Goal: Transaction & Acquisition: Obtain resource

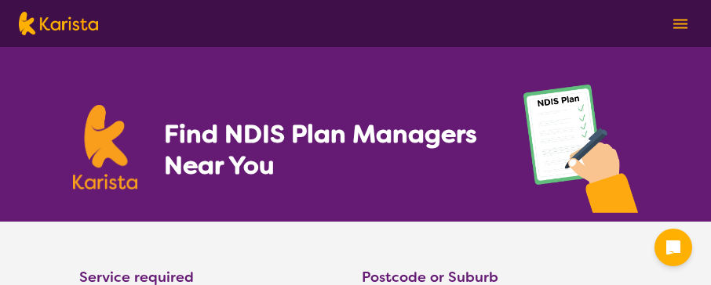
select select "NDIS Plan management"
select select "AD"
select select "NDIS"
select select "NDIS Plan management"
select select "AD"
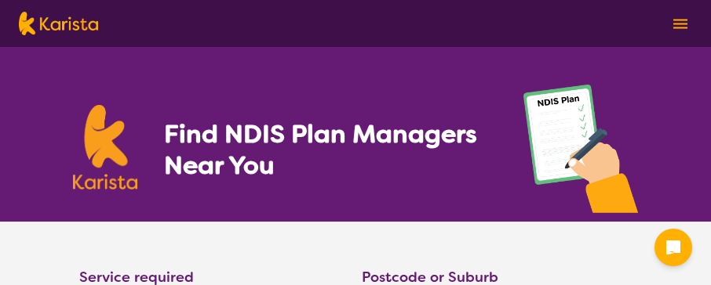
select select "NDIS"
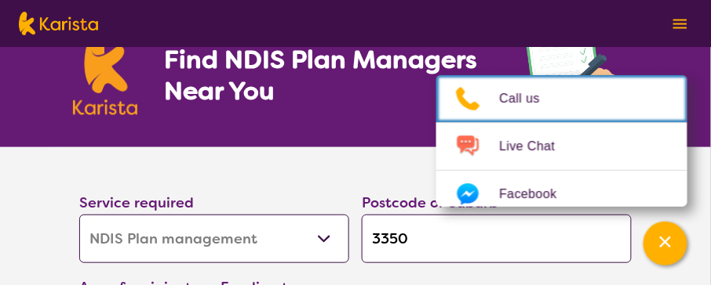
scroll to position [150, 0]
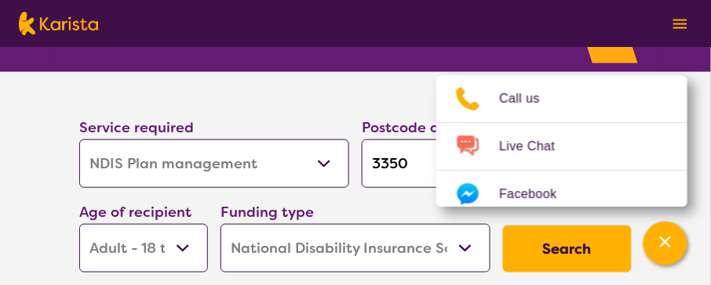
click at [380, 99] on section "Service required Allied Health Assistant Assessment ([MEDICAL_DATA] or [MEDICAL…" at bounding box center [355, 175] width 602 height 207
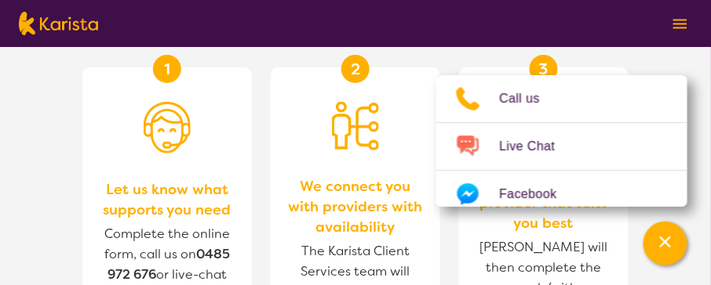
scroll to position [1950, 0]
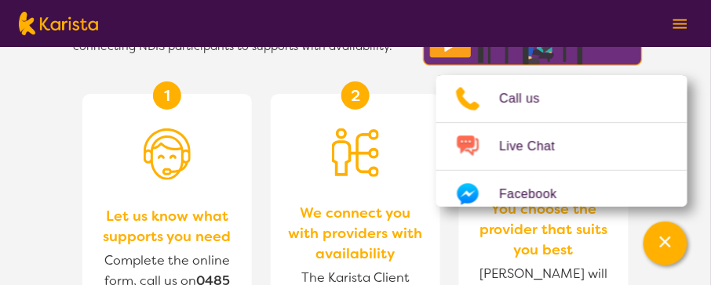
click at [389, 100] on div "2 We connect you with providers with availability The Karista Client Services t…" at bounding box center [355, 252] width 169 height 316
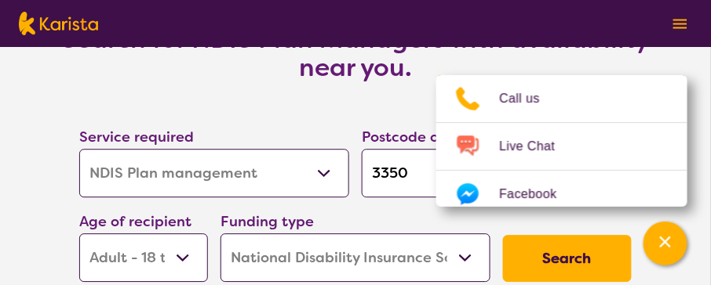
scroll to position [2624, 0]
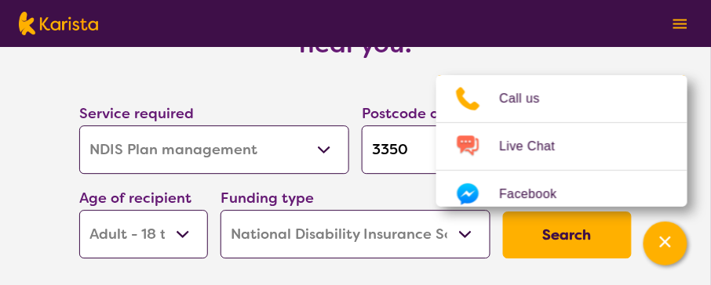
click at [533, 224] on button "Search" at bounding box center [567, 235] width 129 height 47
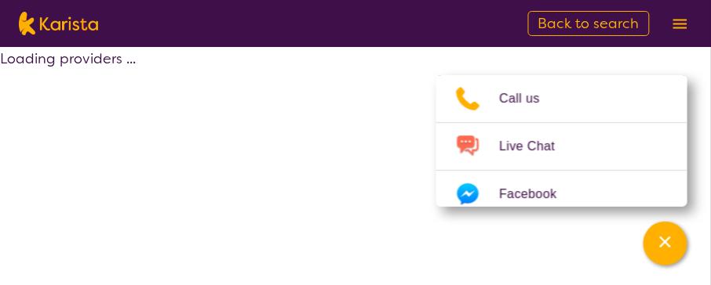
select select "by_score"
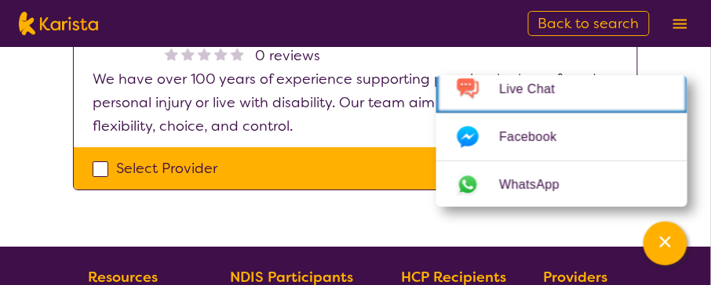
scroll to position [1800, 0]
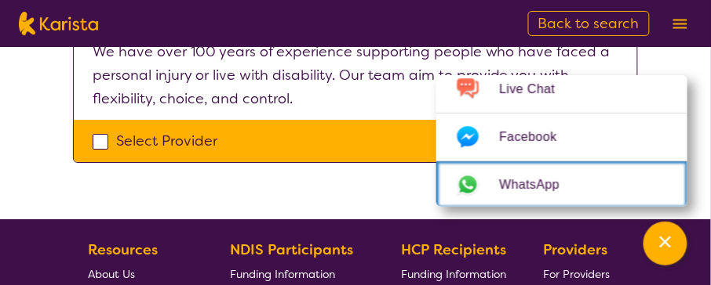
click at [602, 206] on link "WhatsApp" at bounding box center [561, 185] width 251 height 47
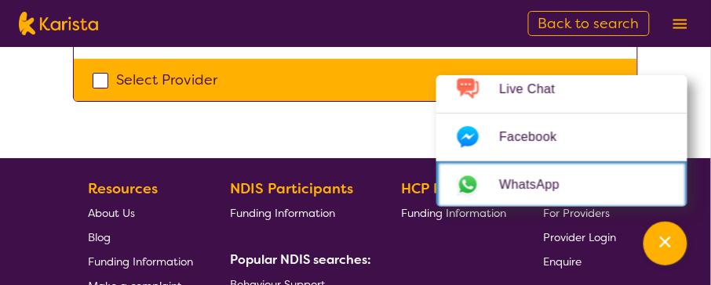
scroll to position [1874, 0]
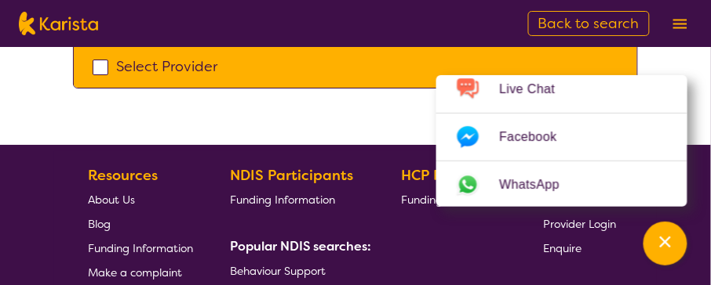
click at [551, 247] on span "Enquire" at bounding box center [562, 249] width 38 height 14
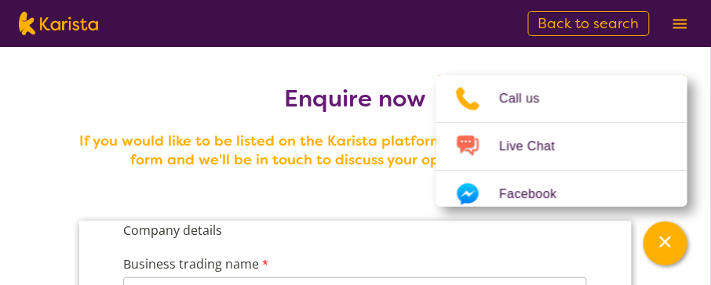
click at [260, 89] on h2 "Enquire now" at bounding box center [355, 99] width 565 height 28
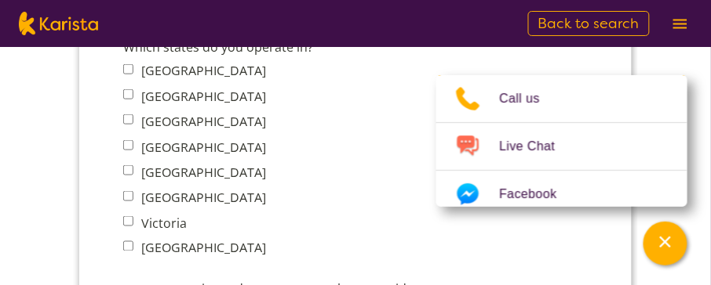
scroll to position [1274, 0]
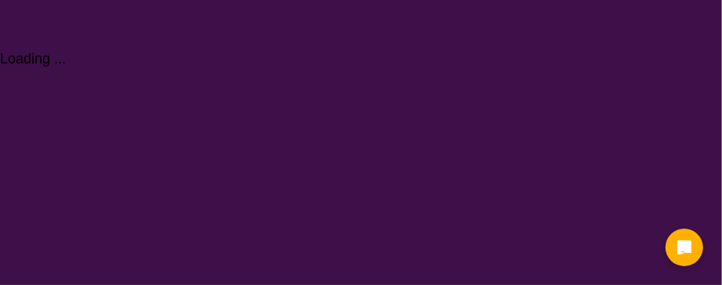
select select "NDIS Plan management"
select select "AD"
select select "NDIS"
select select "NDIS Plan management"
select select "AD"
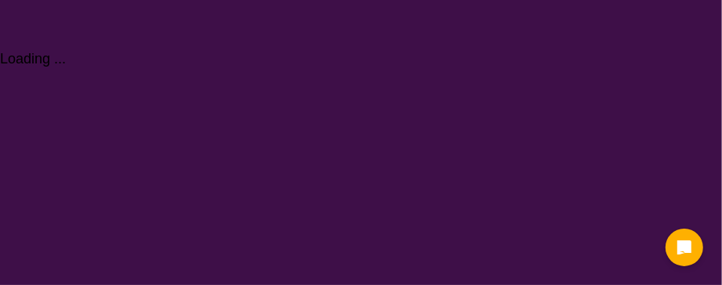
select select "NDIS"
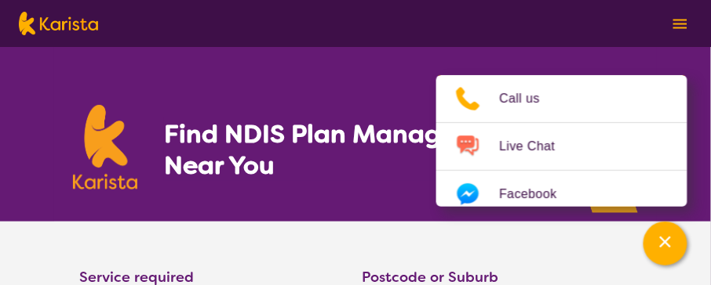
click at [679, 20] on img at bounding box center [680, 24] width 14 height 10
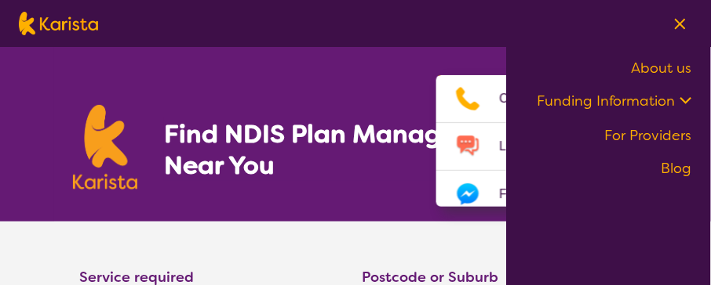
click at [678, 23] on img at bounding box center [679, 24] width 11 height 12
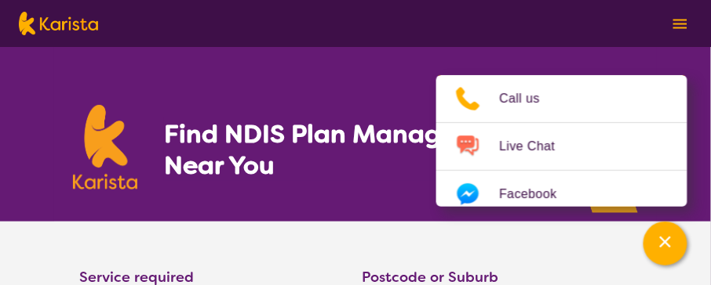
click at [387, 85] on section "Find NDIS Plan Managers Near You" at bounding box center [355, 134] width 602 height 175
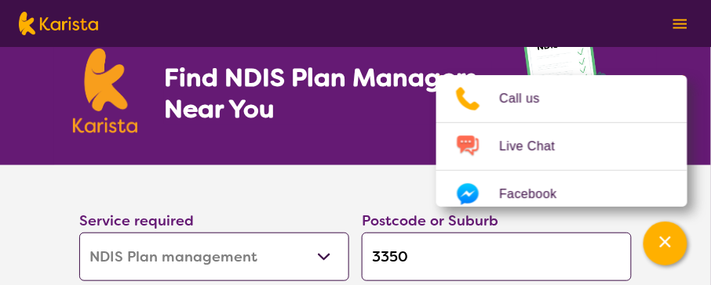
scroll to position [75, 0]
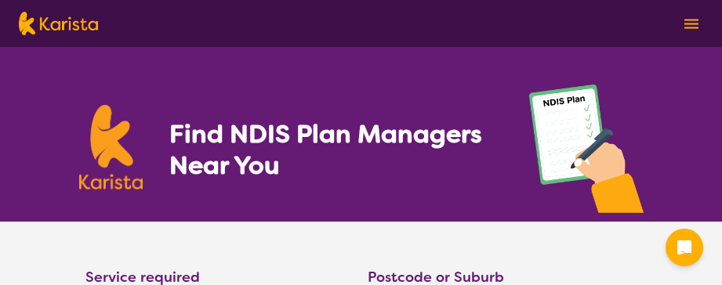
select select "NDIS Plan management"
select select "AD"
select select "NDIS"
select select "NDIS Plan management"
select select "AD"
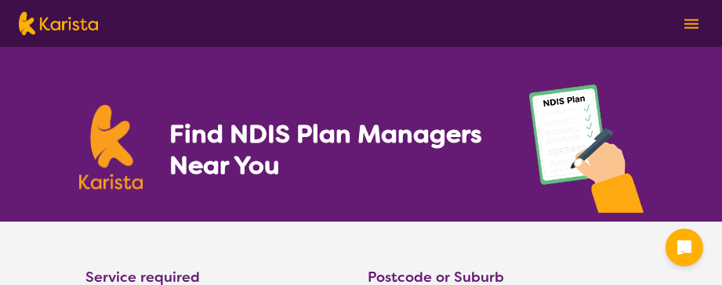
select select "NDIS"
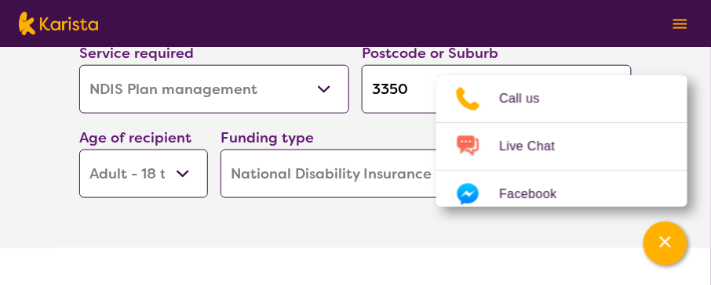
scroll to position [150, 0]
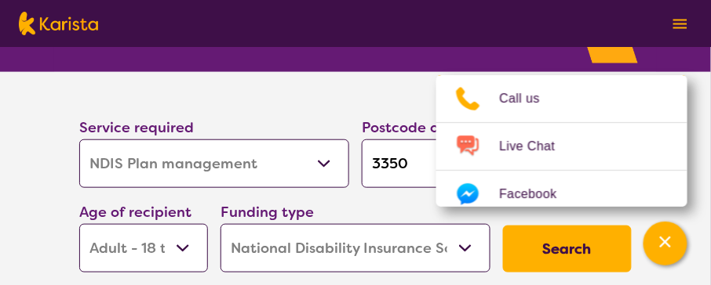
click at [537, 251] on button "Search" at bounding box center [567, 249] width 129 height 47
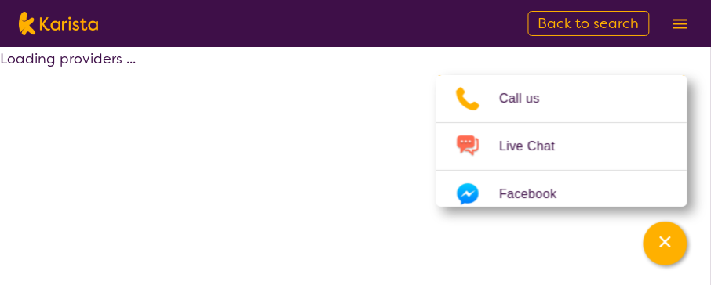
select select "by_score"
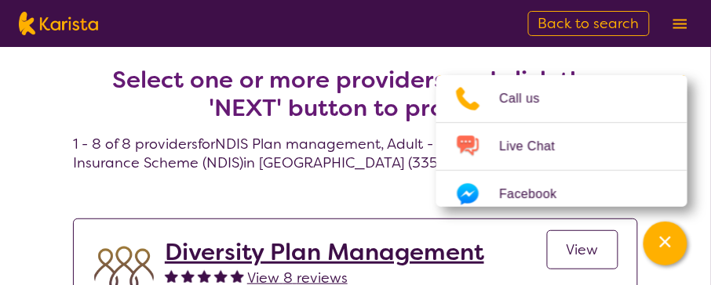
click at [573, 243] on span "View" at bounding box center [582, 250] width 32 height 19
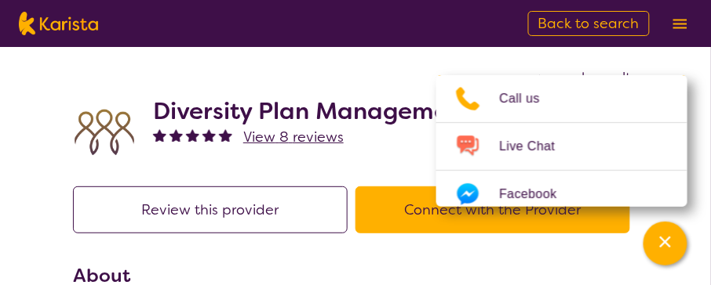
click at [409, 213] on button "Connect with the Provider" at bounding box center [492, 210] width 274 height 47
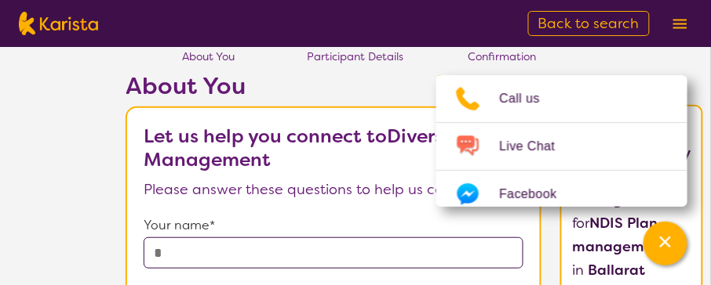
scroll to position [75, 0]
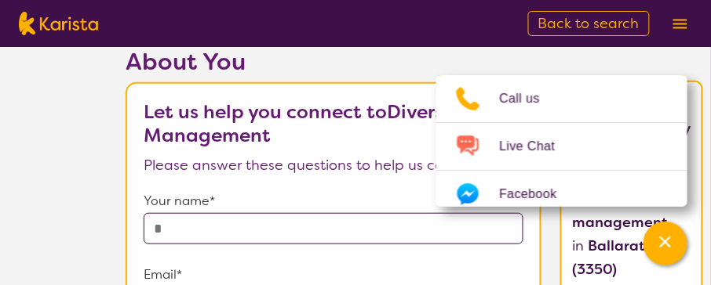
click at [394, 224] on input "text" at bounding box center [334, 228] width 380 height 31
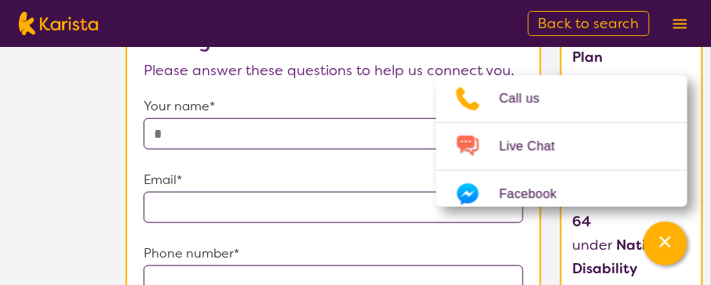
scroll to position [173, 0]
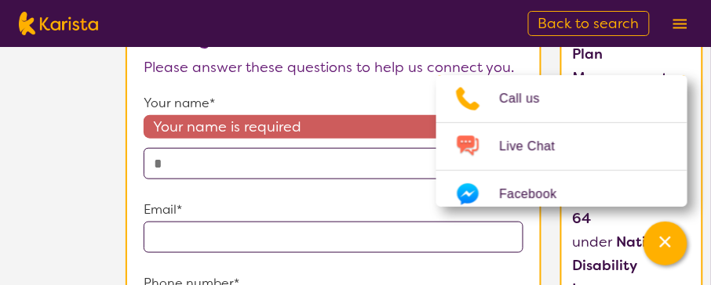
click at [296, 159] on input "text" at bounding box center [334, 163] width 380 height 31
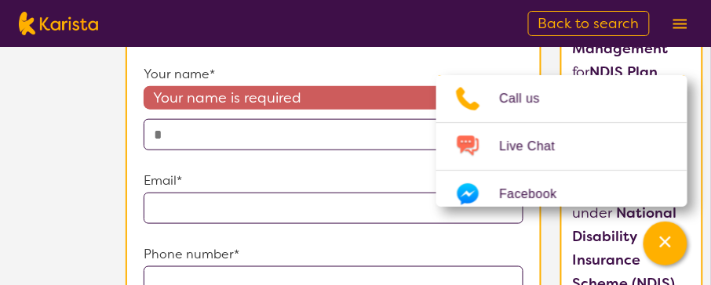
scroll to position [206, 0]
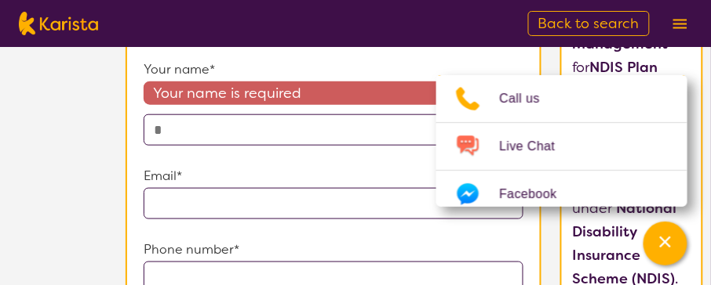
type input "**********"
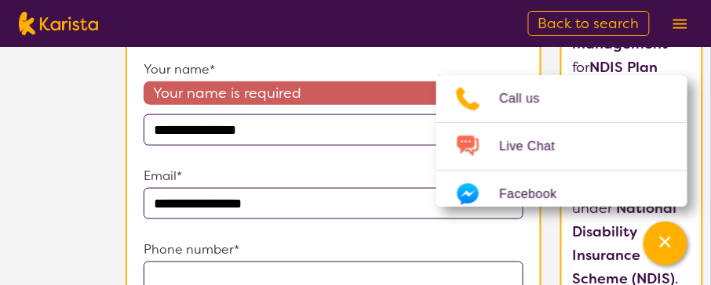
type input "**********"
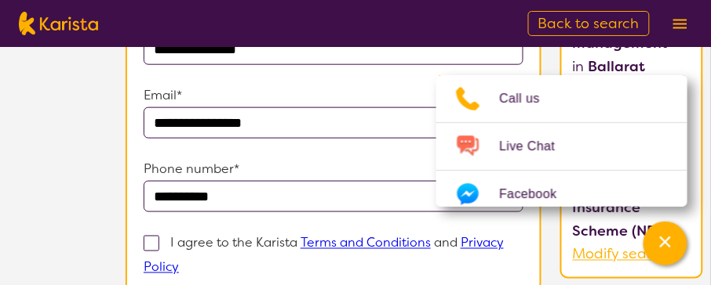
scroll to position [281, 0]
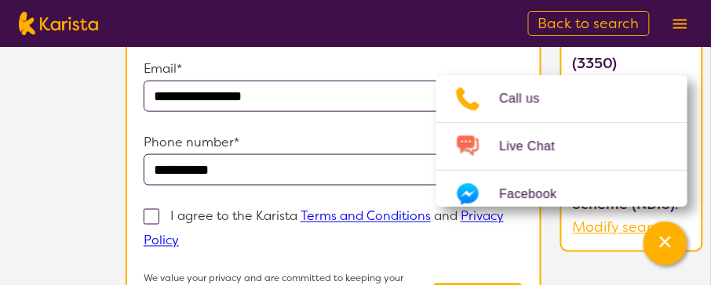
click at [159, 216] on span at bounding box center [152, 217] width 16 height 16
click at [179, 235] on input "I agree to the Karista Terms and Conditions and Privacy Policy" at bounding box center [184, 240] width 10 height 10
checkbox input "true"
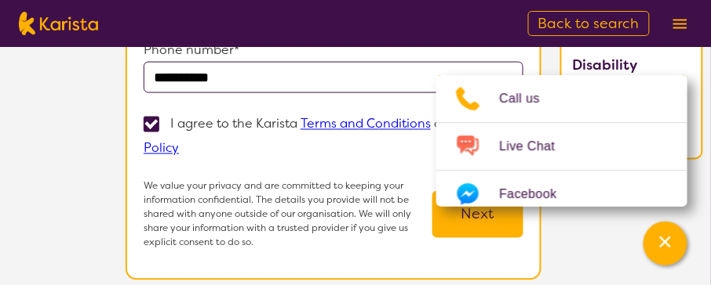
scroll to position [356, 0]
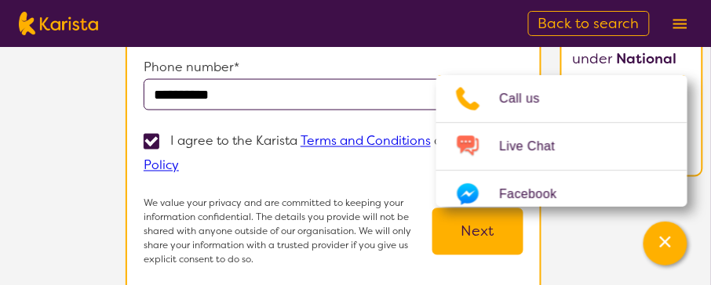
click at [491, 233] on button "Next" at bounding box center [477, 232] width 91 height 47
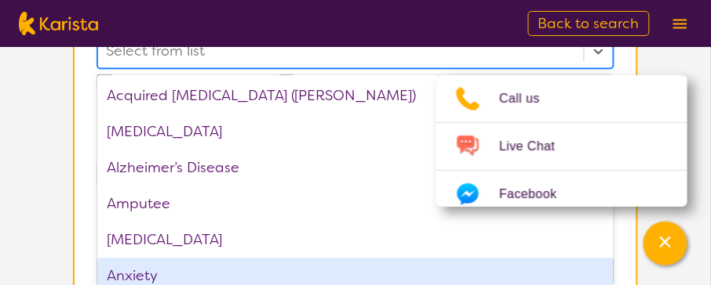
scroll to position [536, 0]
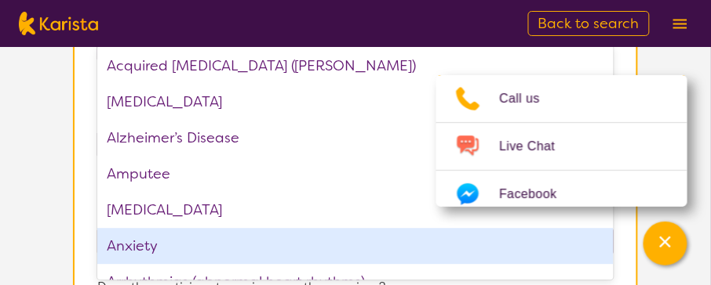
click at [598, 38] on div "option Anxiety focused, 6 of 75. 75 results available. Use Up and Down to choos…" at bounding box center [355, 21] width 516 height 35
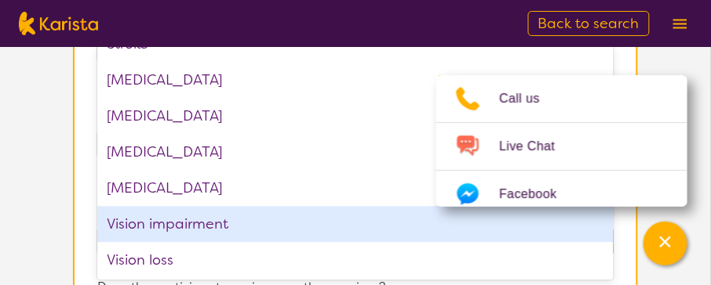
scroll to position [2476, 0]
